Goal: Task Accomplishment & Management: Use online tool/utility

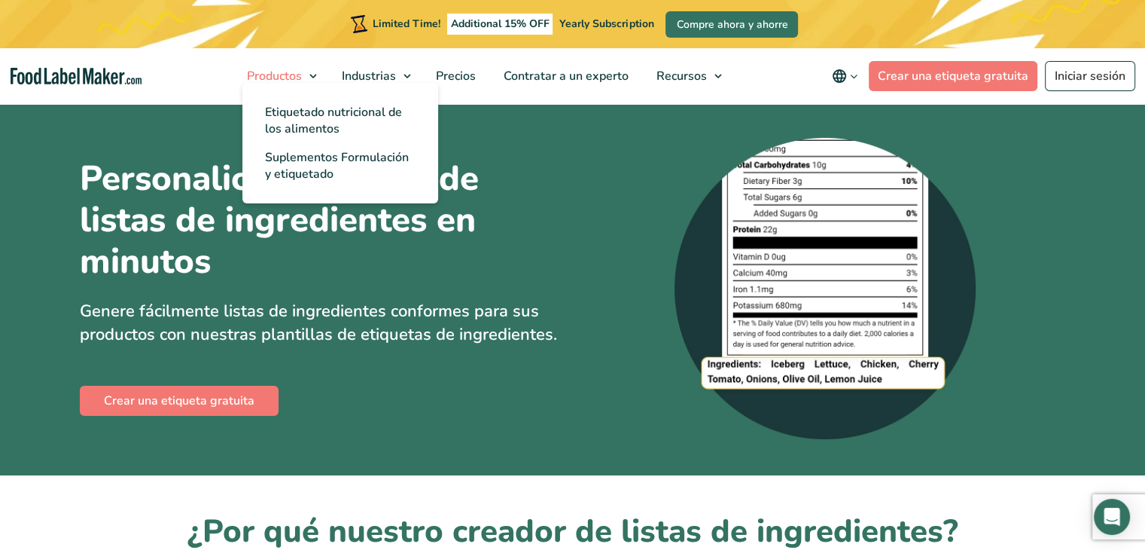
click at [294, 78] on span "Productos" at bounding box center [272, 76] width 61 height 17
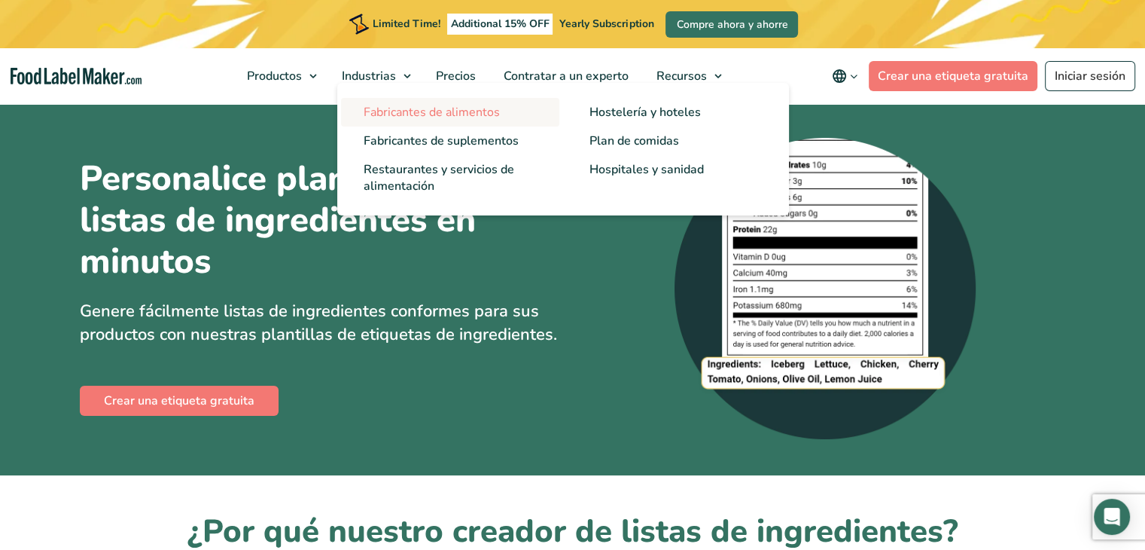
click at [401, 111] on span "Fabricantes de alimentos" at bounding box center [432, 112] width 136 height 17
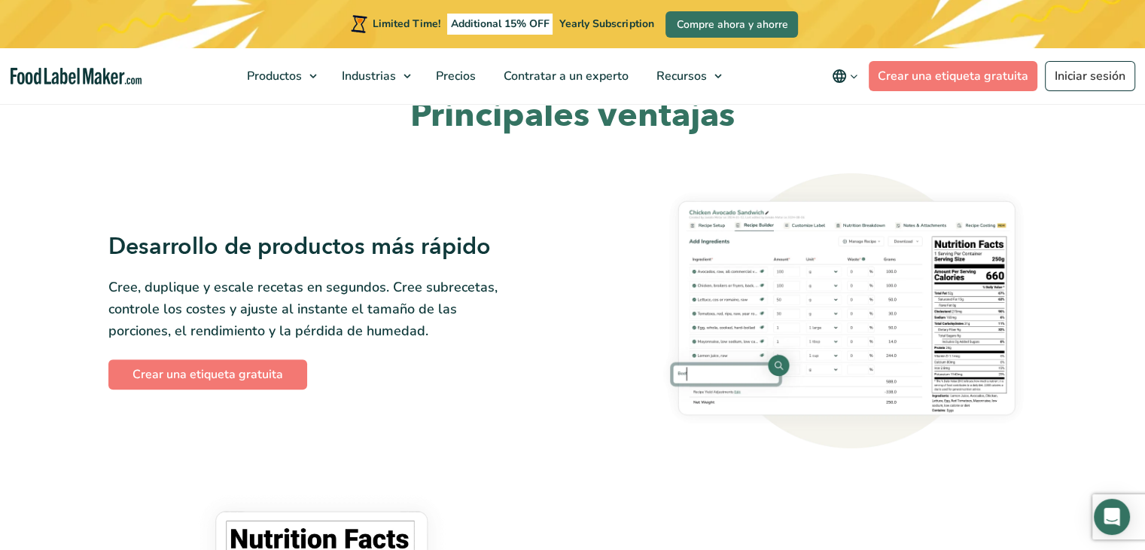
scroll to position [569, 0]
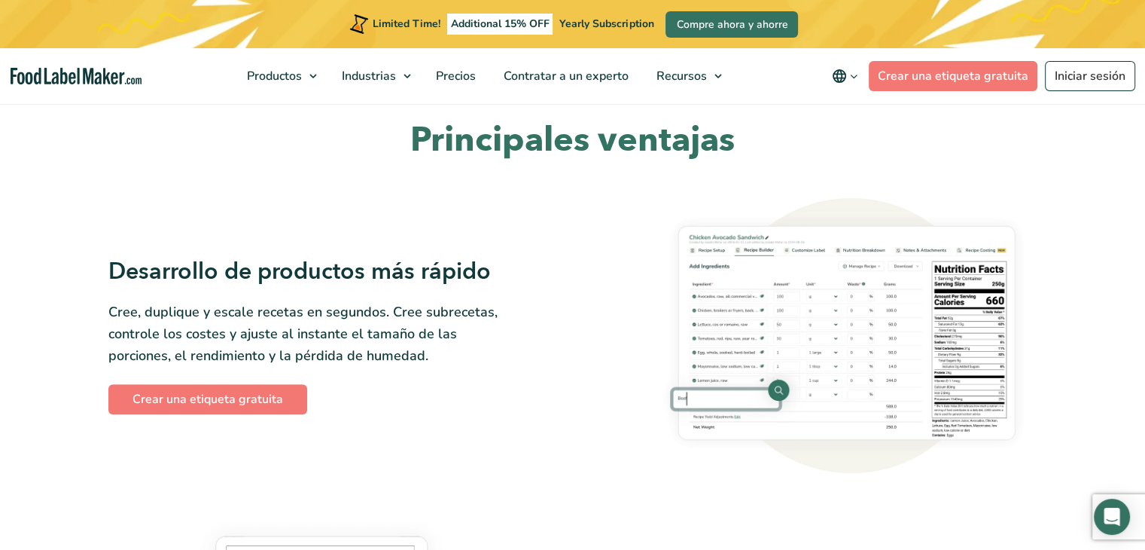
click at [163, 404] on link "Crear una etiqueta gratuita" at bounding box center [207, 399] width 199 height 30
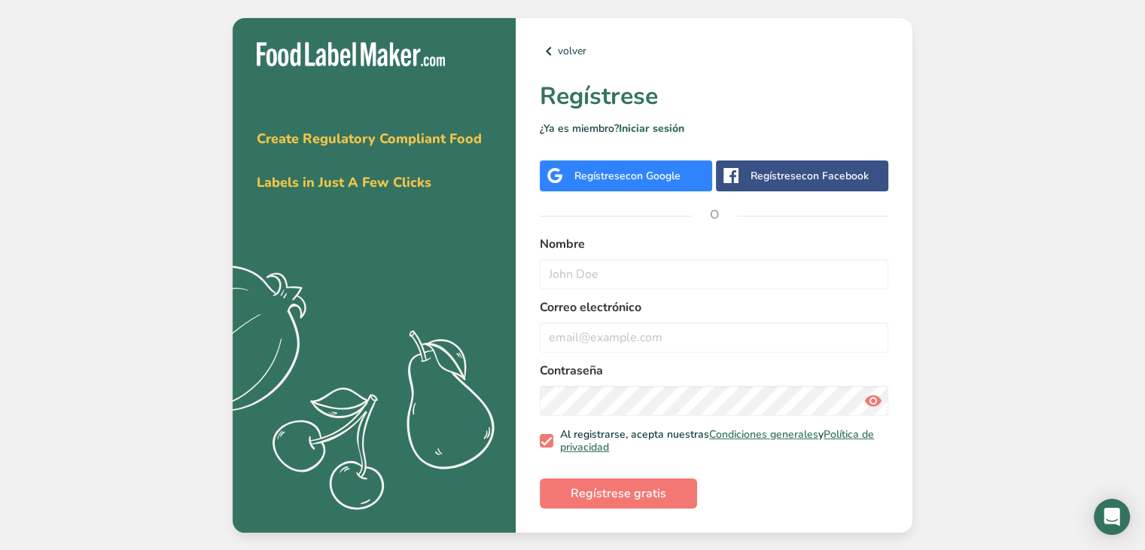
click at [636, 185] on div "Regístrese con Google" at bounding box center [626, 175] width 172 height 31
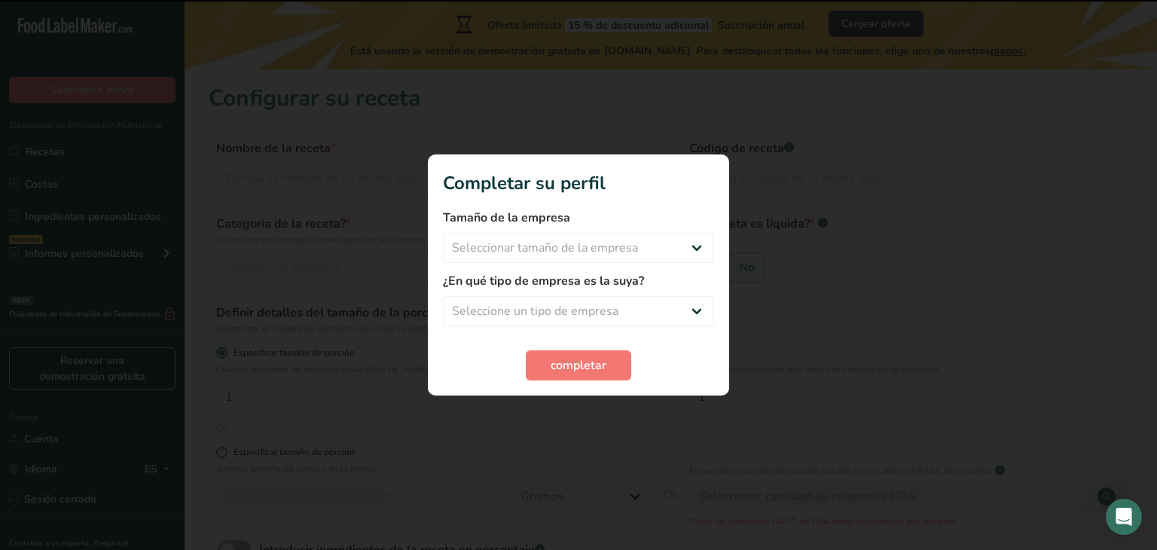
click at [920, 189] on div at bounding box center [578, 275] width 1157 height 550
click at [687, 248] on select "Seleccionar tamaño de la empresa Menos de 10 empleados De 10 a 50 empleados De …" at bounding box center [578, 248] width 271 height 30
select select "1"
click at [443, 233] on select "Seleccionar tamaño de la empresa Menos de 10 empleados De 10 a 50 empleados De …" at bounding box center [578, 248] width 271 height 30
click at [584, 314] on select "Seleccione un tipo de empresa Fabricante de alimentos envasados Restaurante y c…" at bounding box center [578, 311] width 271 height 30
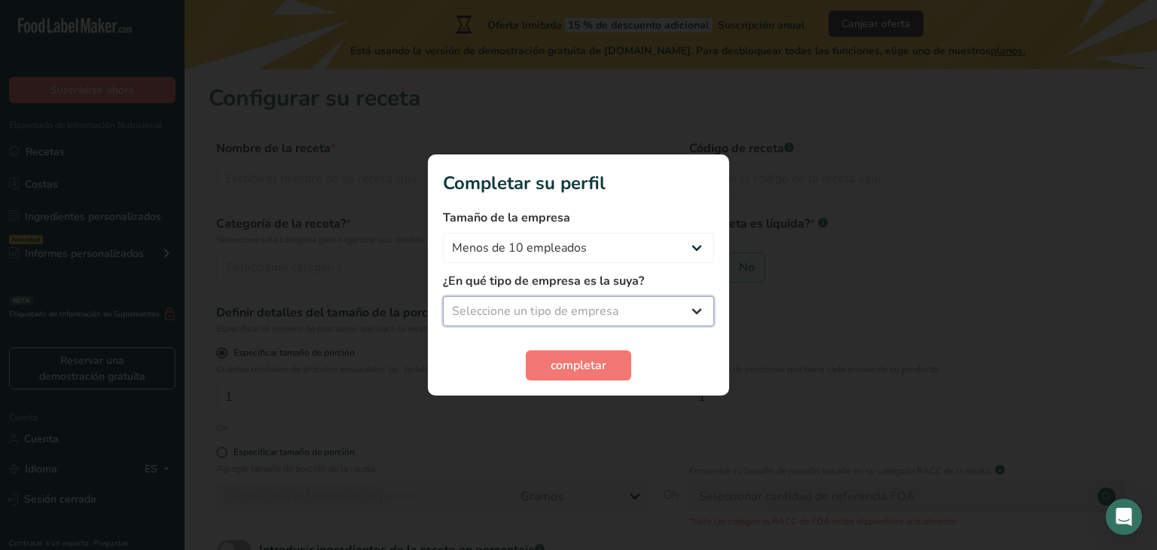
select select "8"
click at [443, 296] on select "Seleccione un tipo de empresa Fabricante de alimentos envasados Restaurante y c…" at bounding box center [578, 311] width 271 height 30
click at [563, 369] on font "completar" at bounding box center [579, 365] width 56 height 17
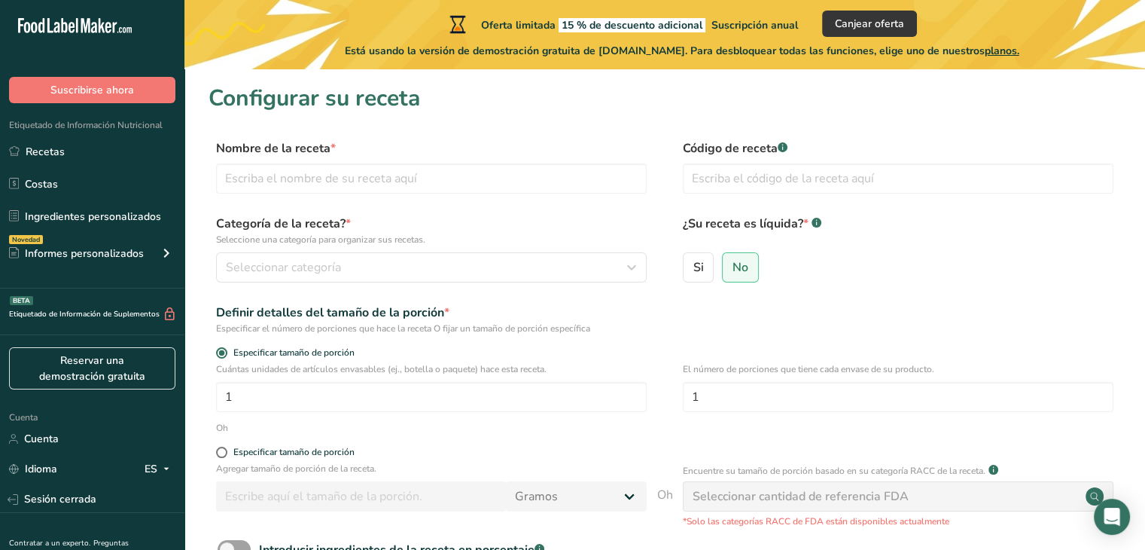
click at [54, 166] on ul "Recetas Costas Ingredientes personalizados Novedad Informes personalizados Etiq…" at bounding box center [92, 204] width 185 height 135
click at [54, 157] on font "Recetas" at bounding box center [45, 152] width 39 height 14
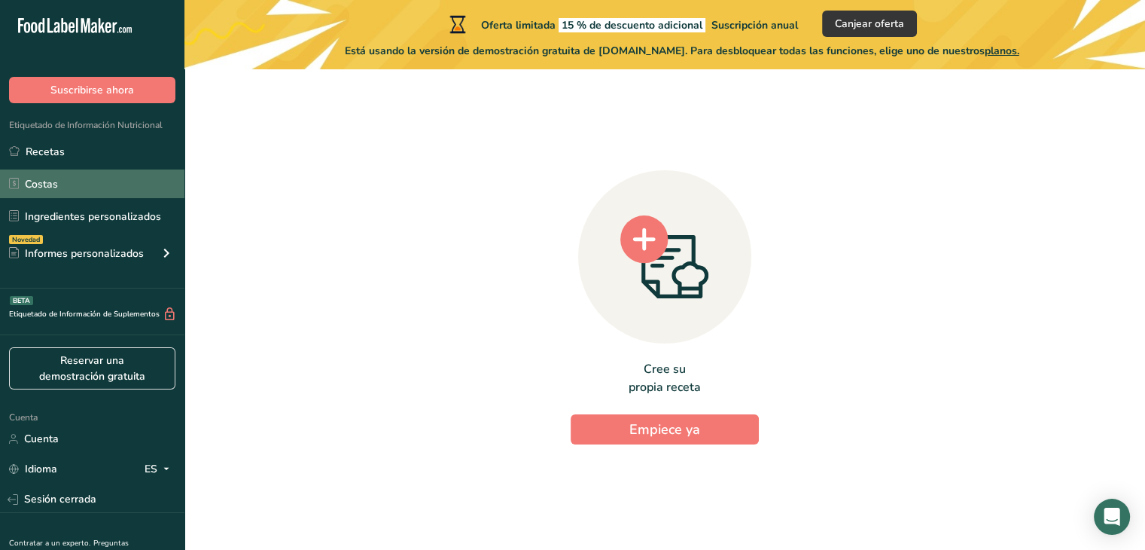
click at [84, 185] on link "Costas" at bounding box center [92, 183] width 185 height 29
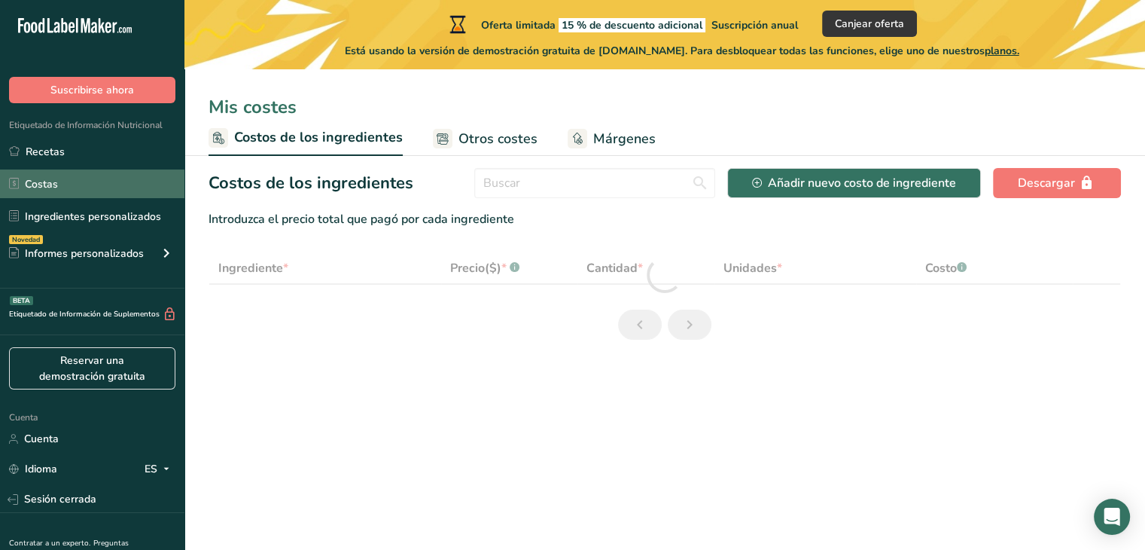
select select "1"
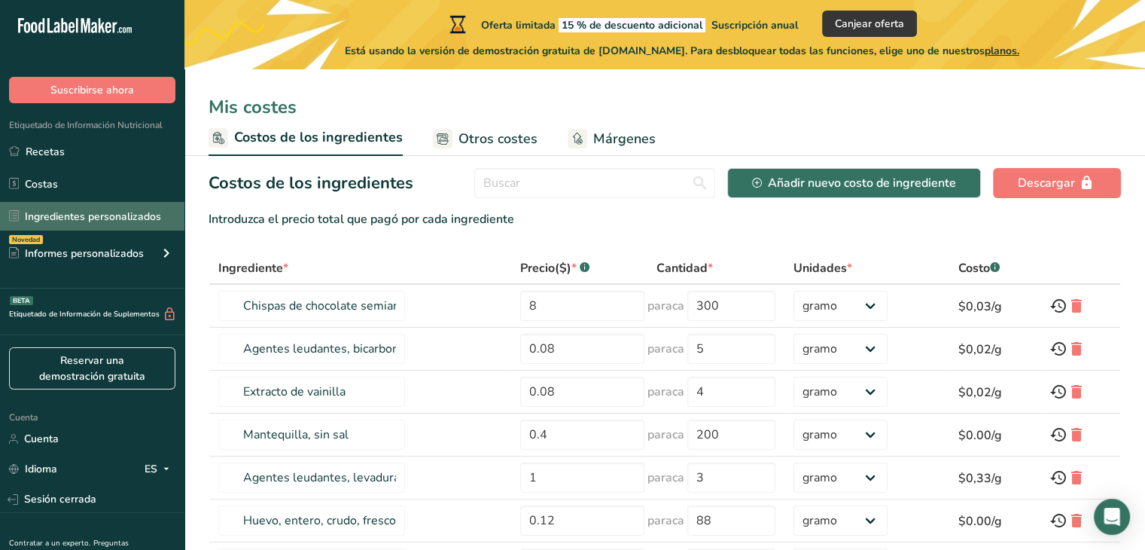
click at [81, 212] on font "Ingredientes personalizados" at bounding box center [93, 216] width 136 height 14
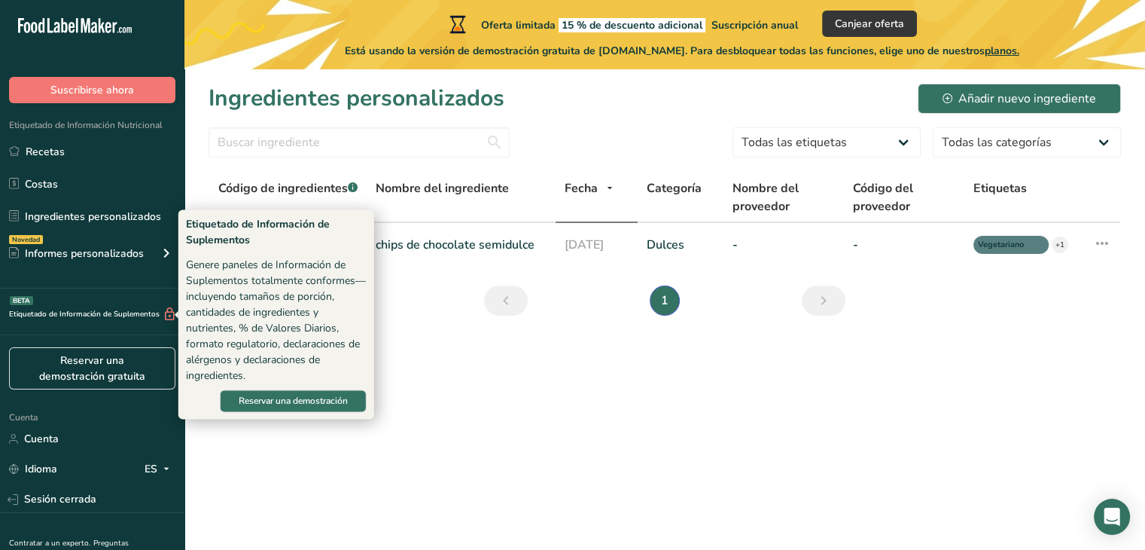
click at [90, 313] on font "Etiquetado de Información de Suplementos" at bounding box center [84, 314] width 151 height 11
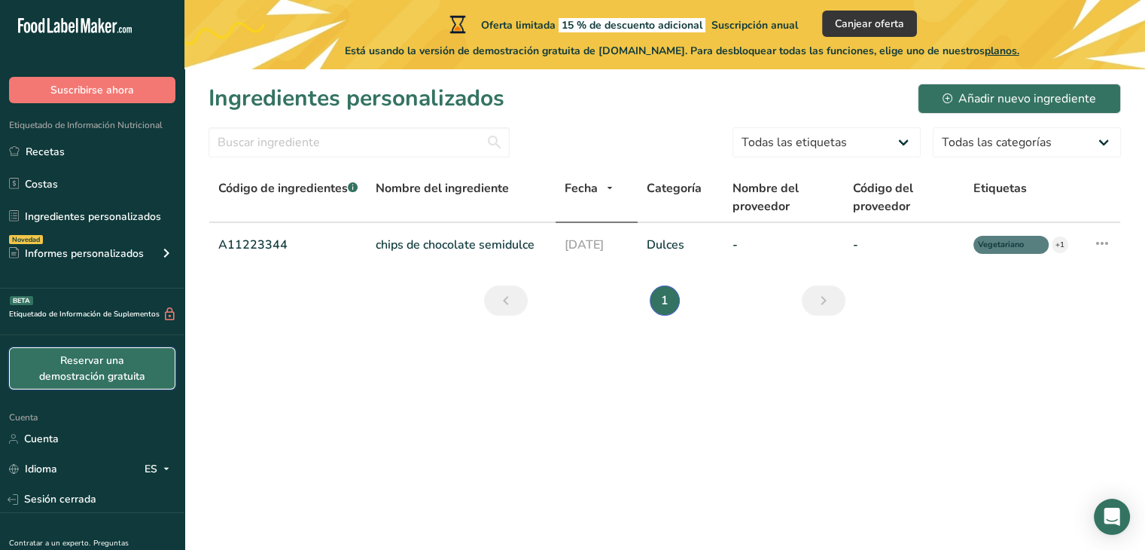
click at [88, 358] on font "Reservar una demostración gratuita" at bounding box center [92, 368] width 106 height 30
